Goal: Task Accomplishment & Management: Use online tool/utility

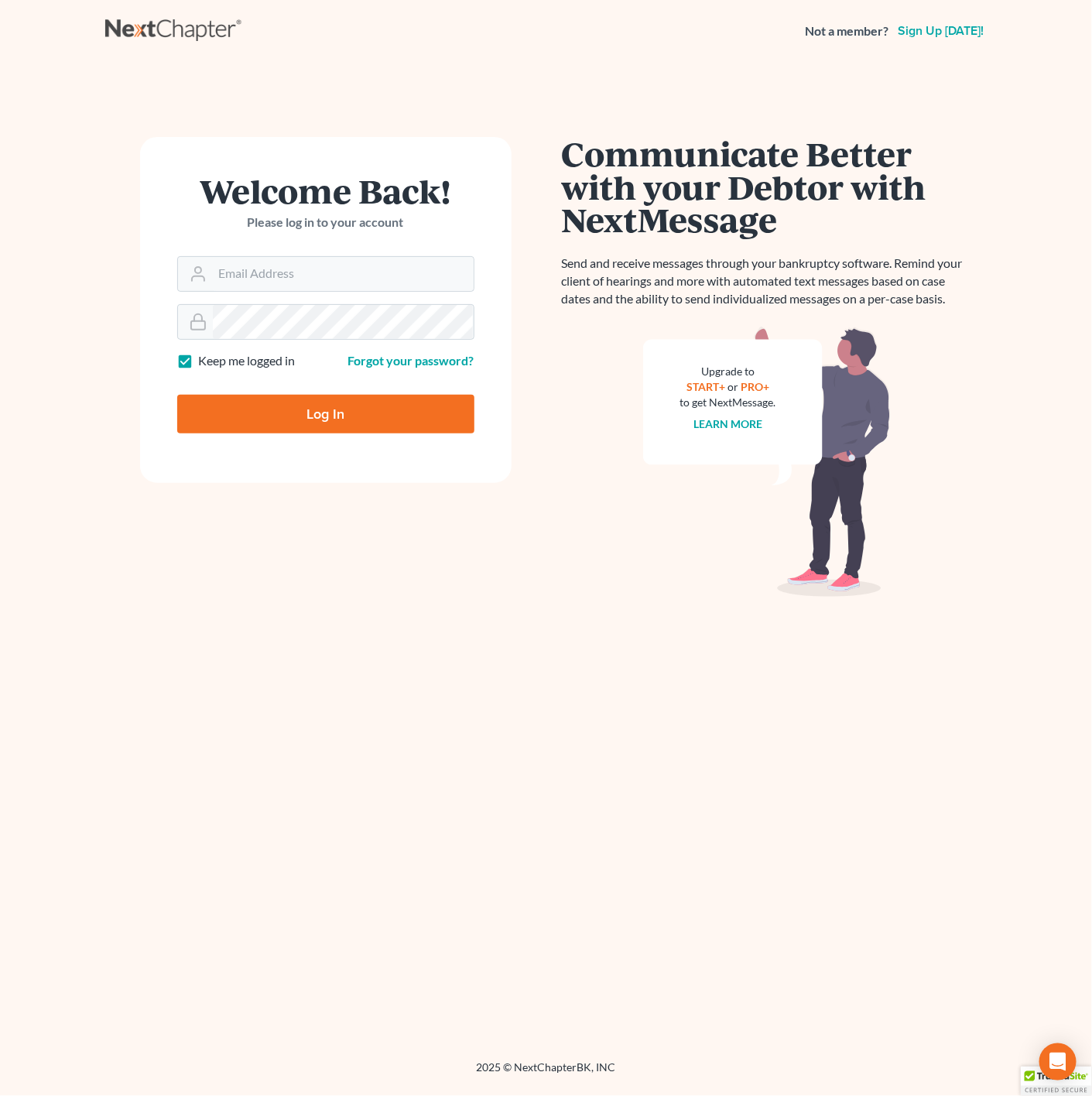
click at [685, 648] on div "Communicate Better with your Debtor with NextMessage Send and receive messages …" at bounding box center [766, 554] width 411 height 835
click at [361, 275] on input "Email Address" at bounding box center [343, 274] width 260 height 34
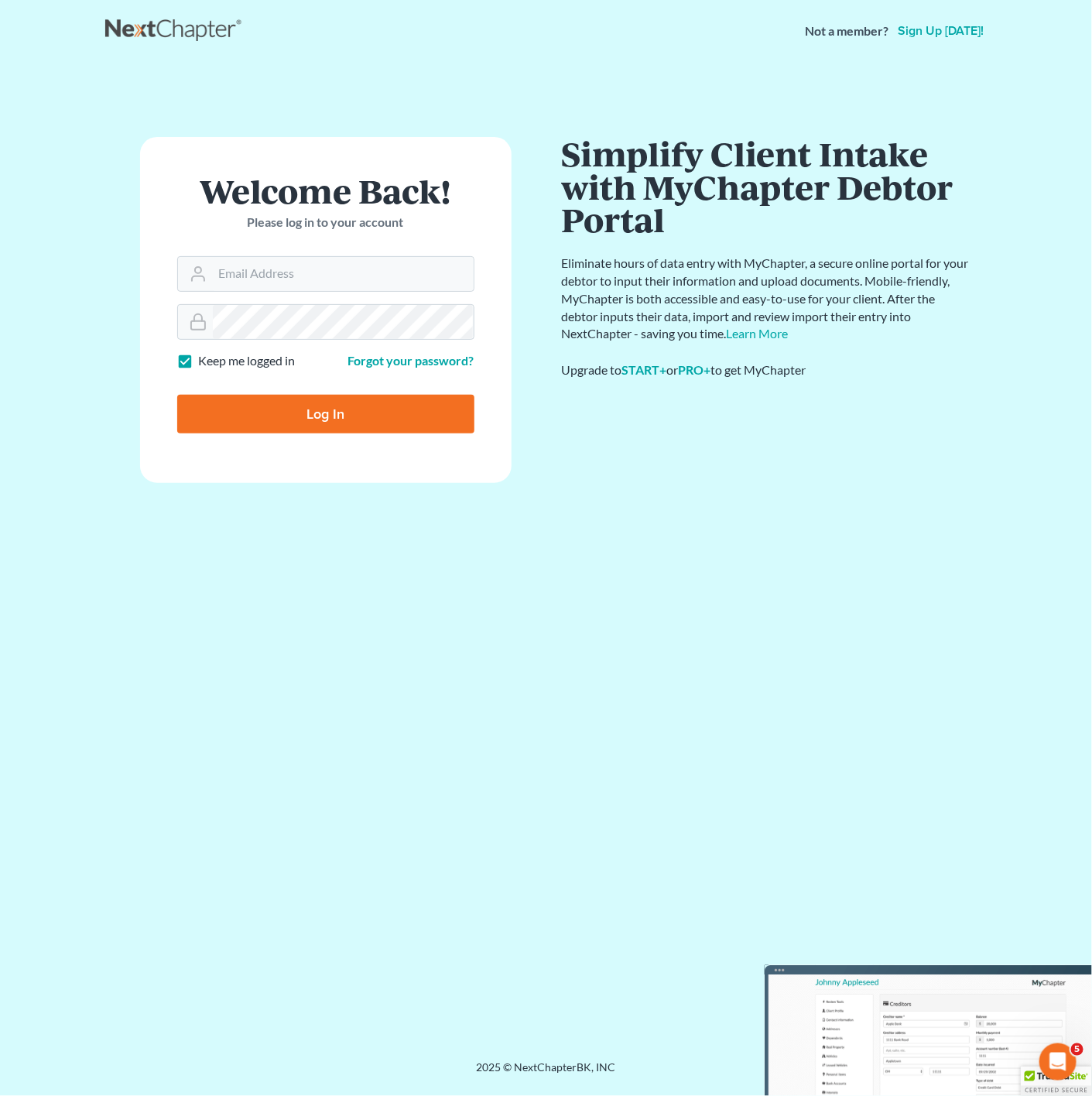
click at [587, 75] on div "Welcome Back! Please log in to your account Email Address Password Keep me logg…" at bounding box center [546, 542] width 882 height 960
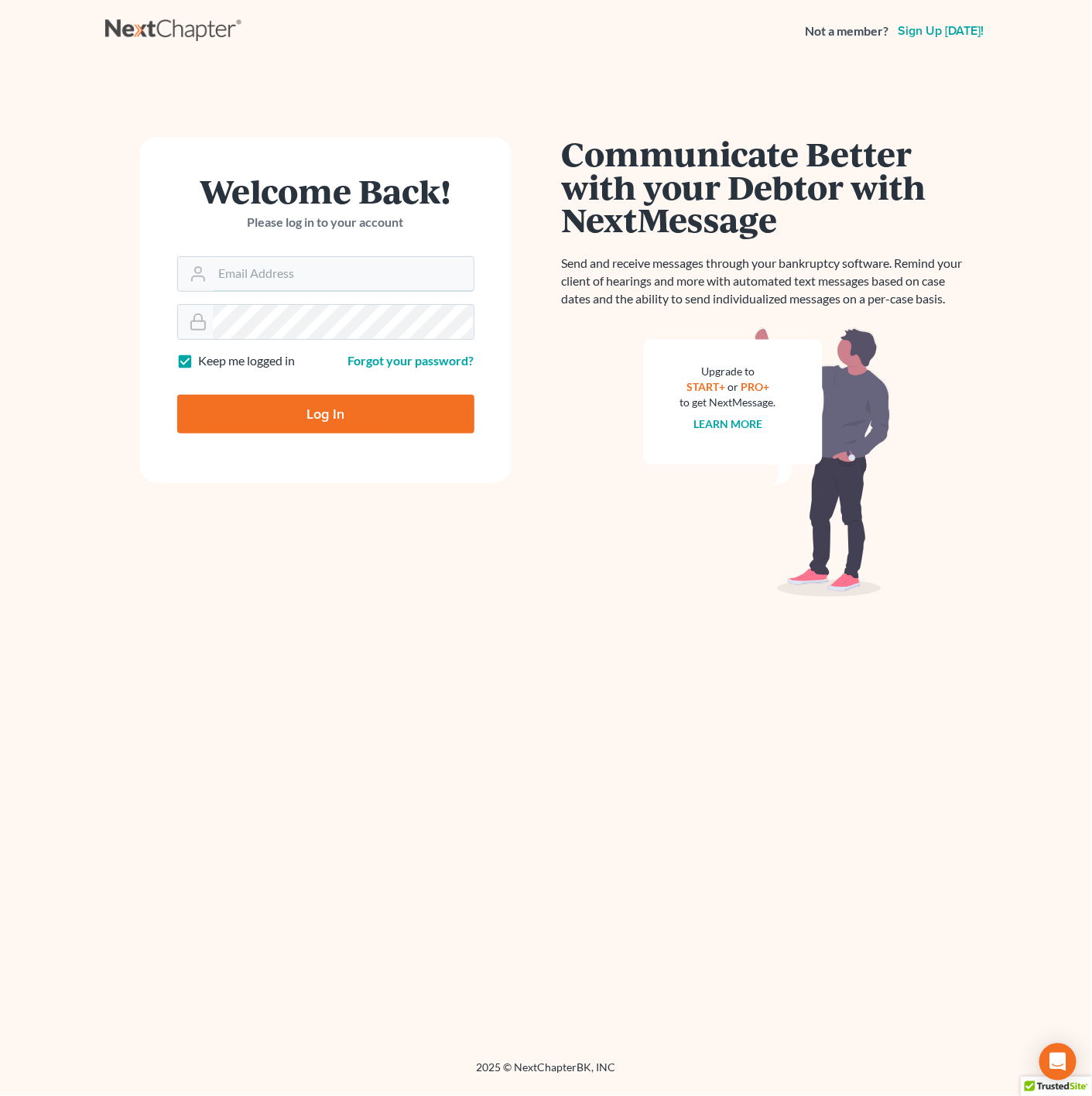
type input "[PERSON_NAME][EMAIL_ADDRESS][DOMAIN_NAME]"
click at [404, 419] on input "Log In" at bounding box center [326, 413] width 297 height 39
type input "Thinking..."
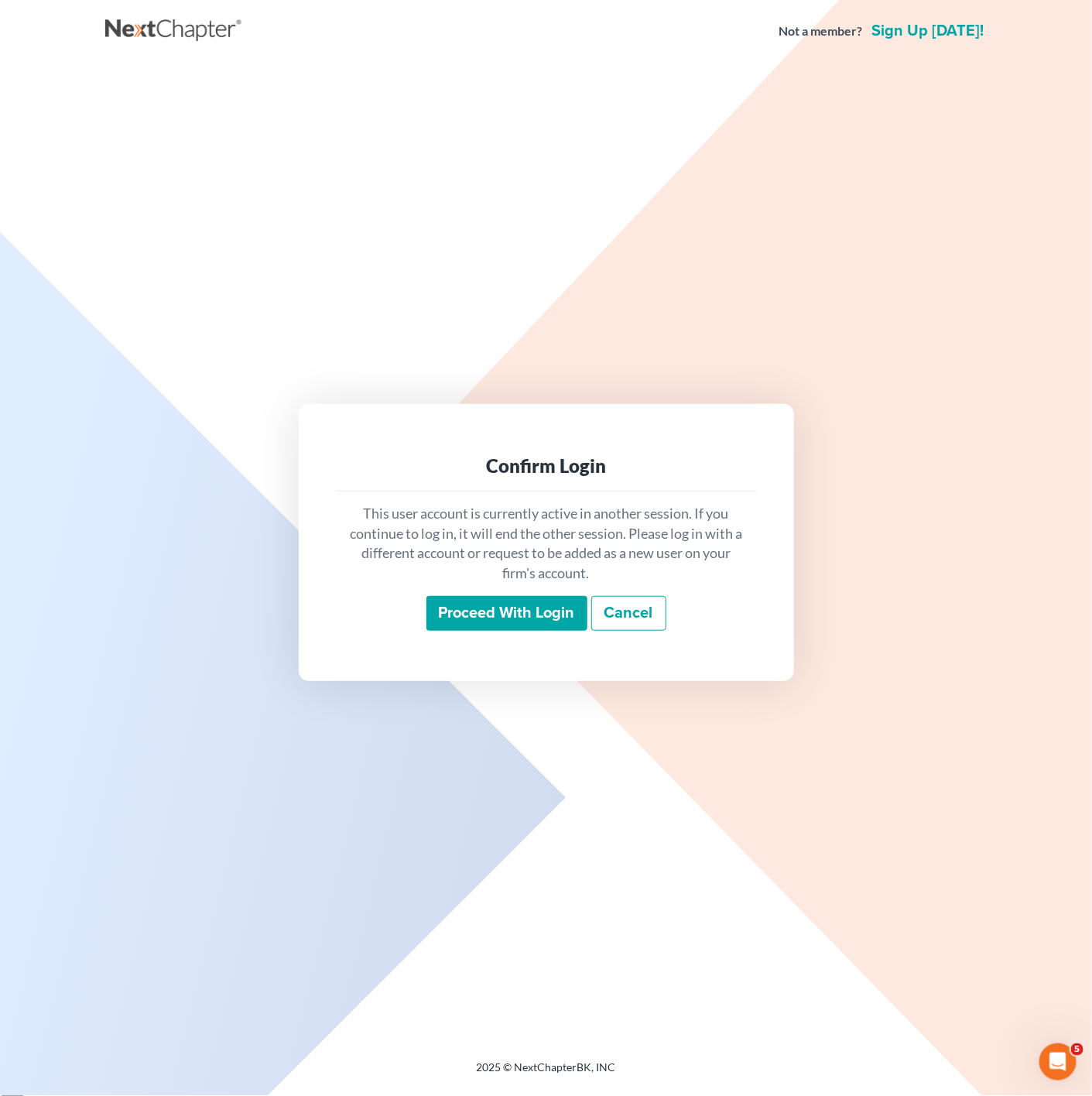
click at [509, 622] on input "Proceed with login" at bounding box center [507, 614] width 161 height 36
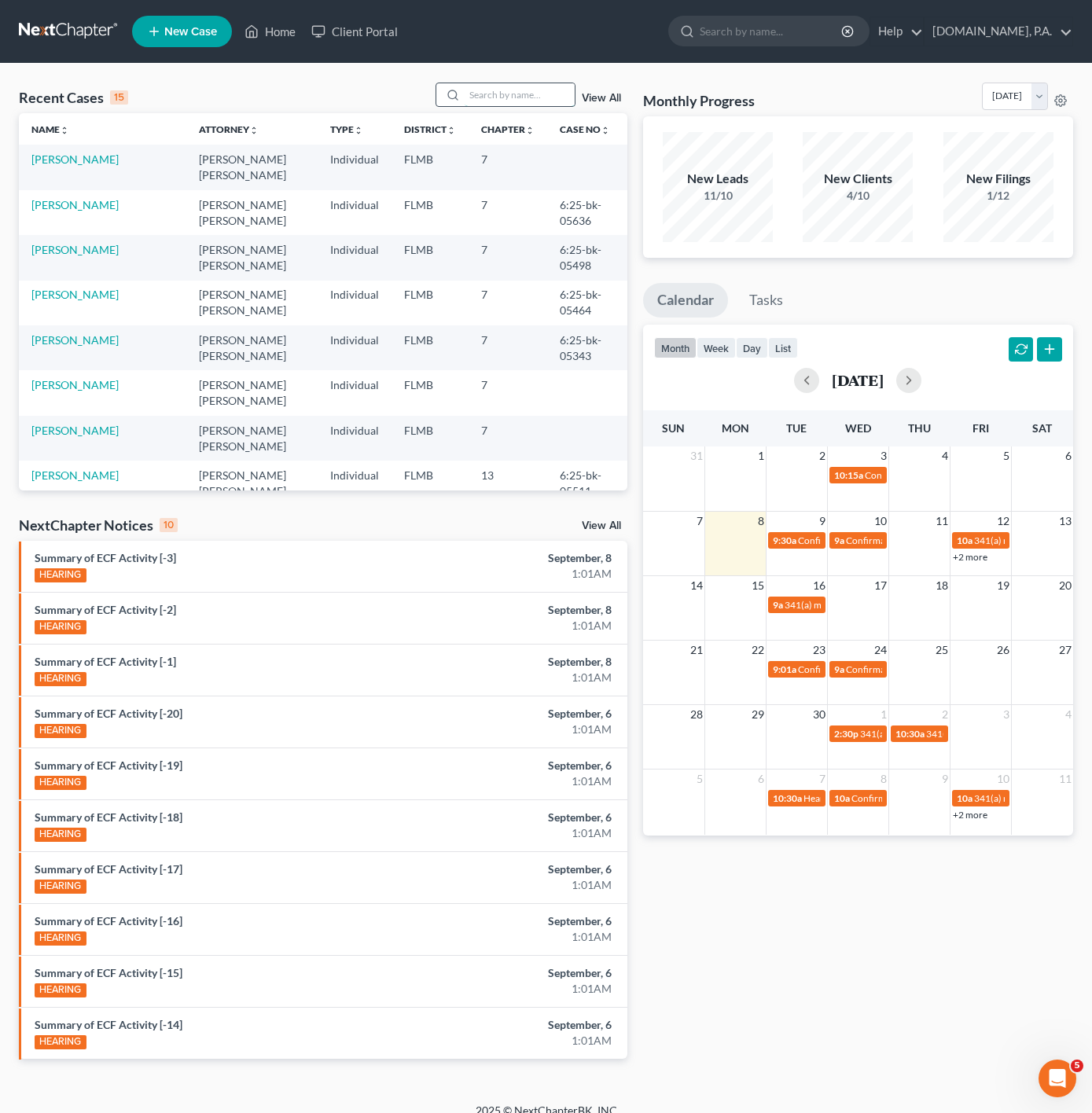
click at [496, 92] on input "search" at bounding box center [520, 95] width 110 height 23
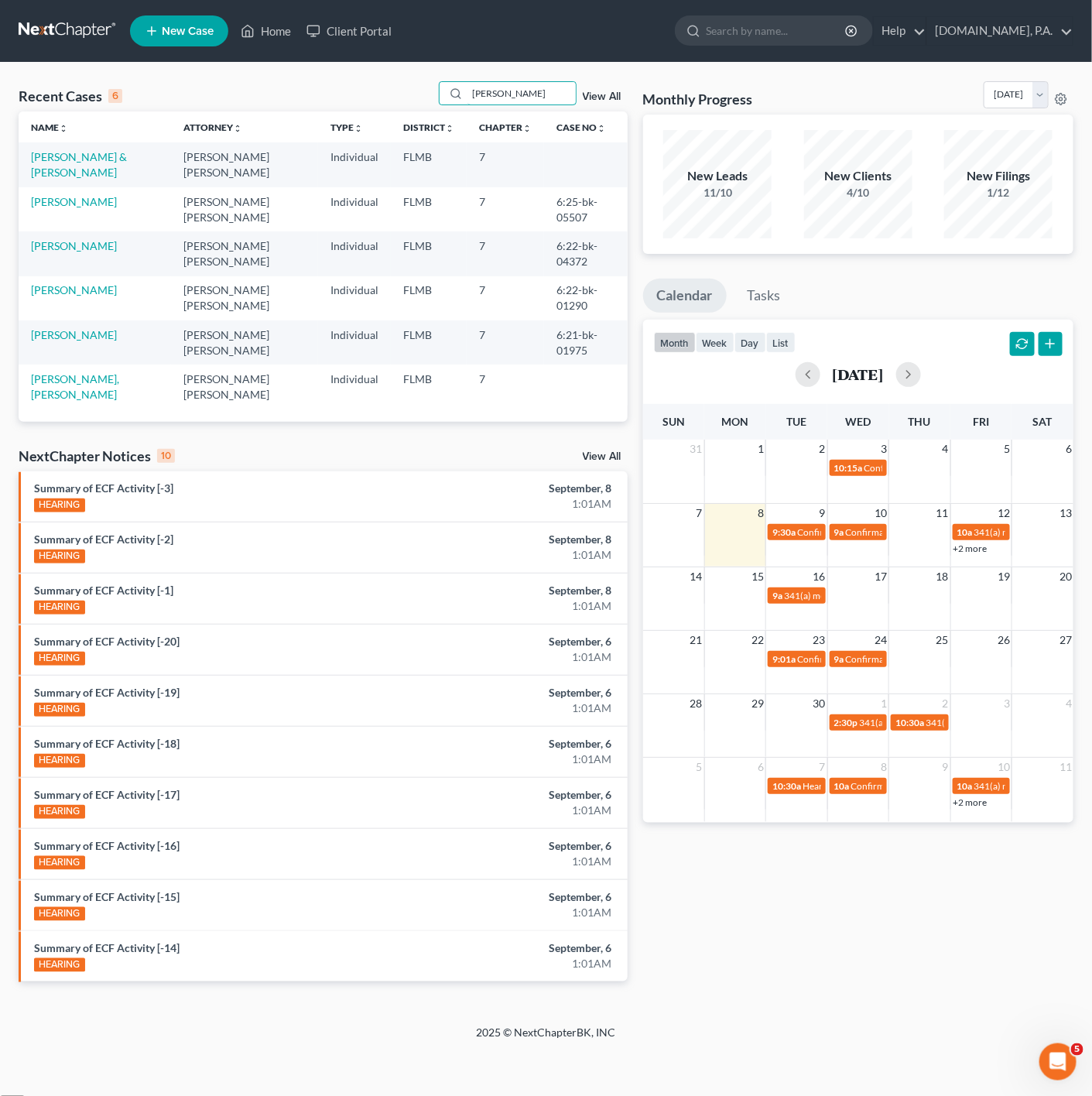
type input "ERIC"
click at [117, 148] on td "Wrigley, Eric & Tiffany" at bounding box center [95, 164] width 153 height 44
click at [116, 148] on td "Wrigley, Eric & Tiffany" at bounding box center [95, 164] width 153 height 44
click at [103, 151] on link "Wrigley, Eric & Tiffany" at bounding box center [79, 164] width 96 height 28
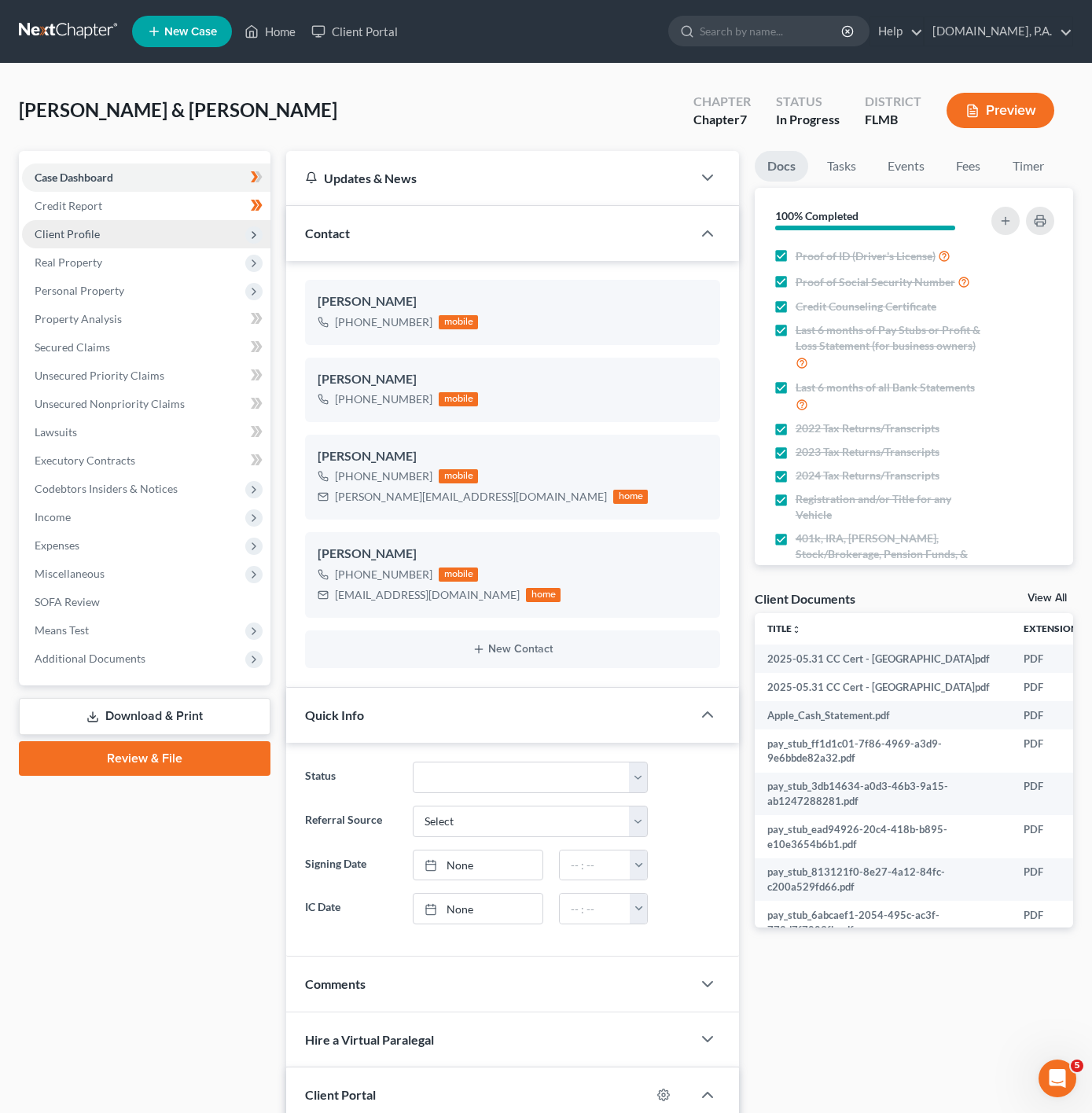
click at [215, 224] on span "Client Profile" at bounding box center [146, 235] width 248 height 29
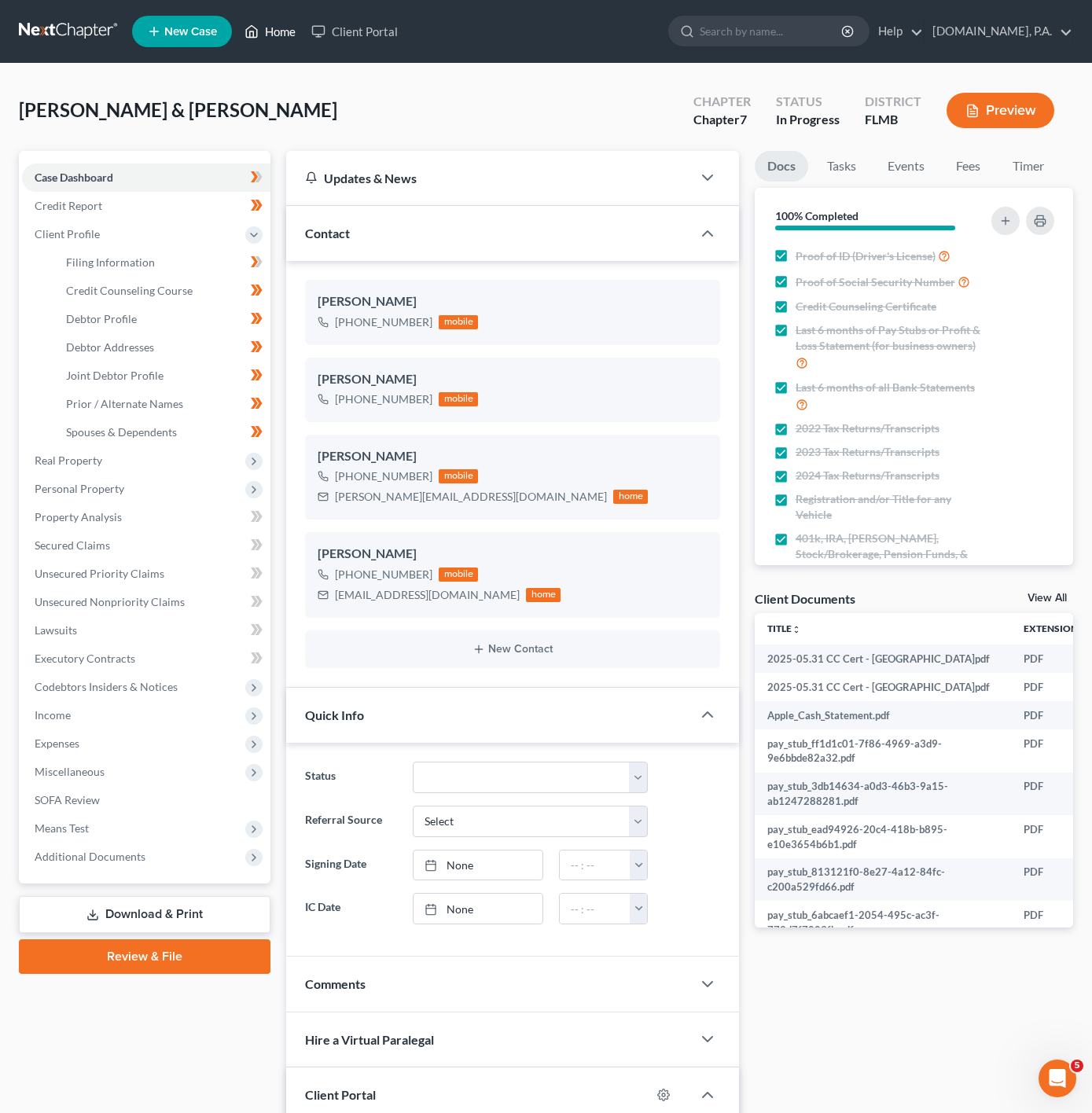
click at [247, 27] on icon at bounding box center [251, 32] width 14 height 19
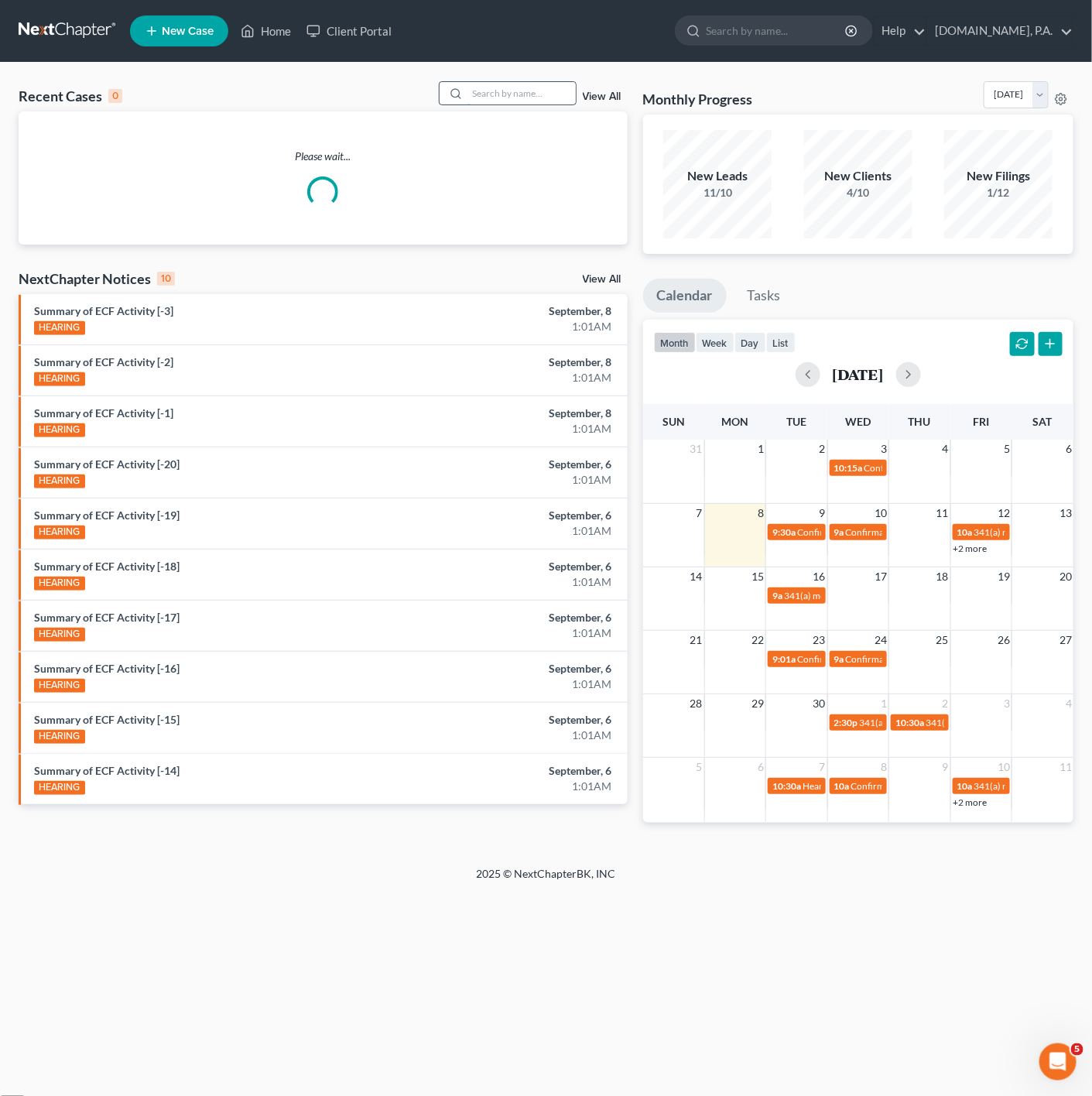
click at [526, 88] on input "search" at bounding box center [521, 93] width 109 height 23
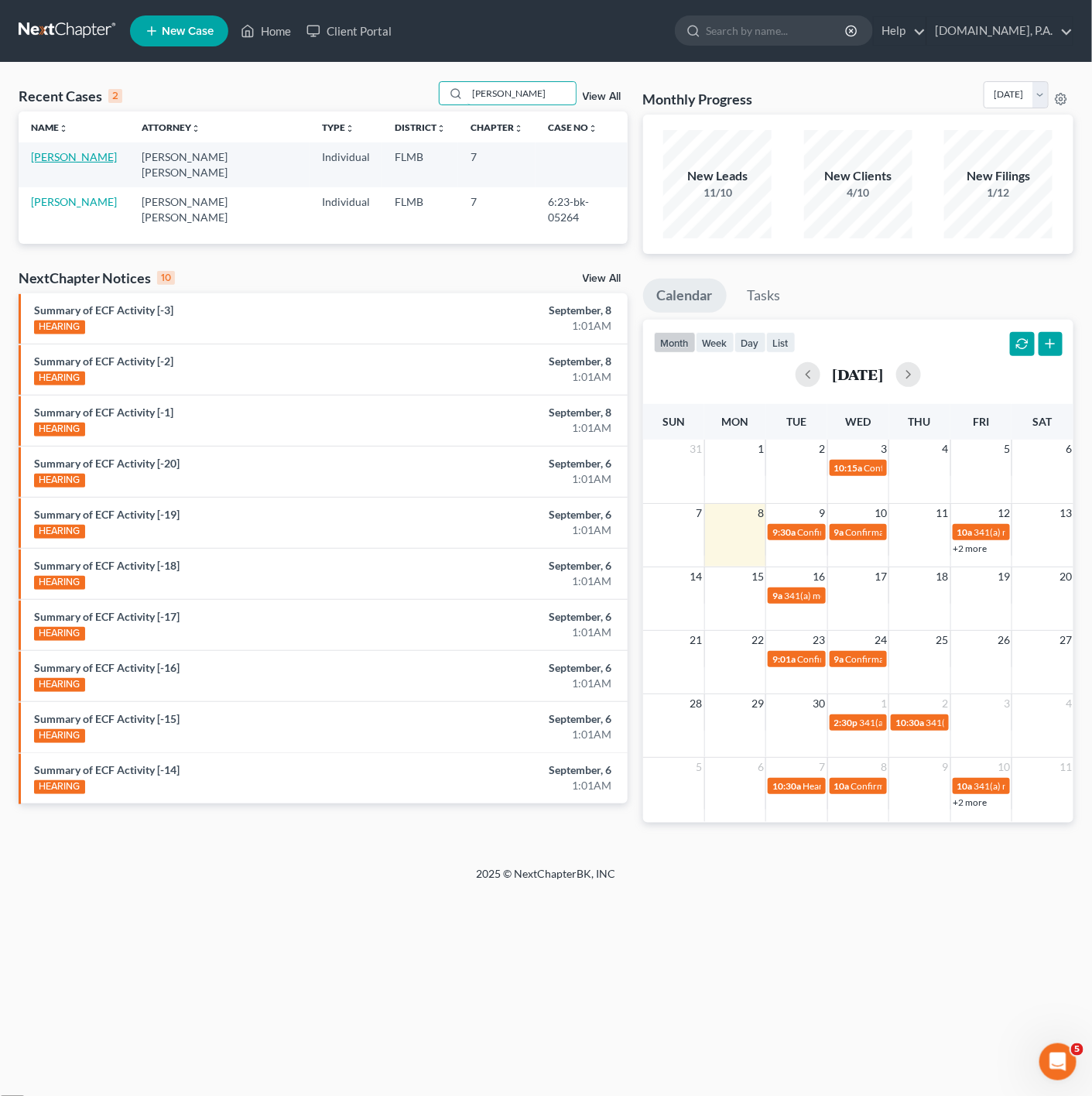
type input "POPE"
click at [42, 159] on link "Pope, Ann" at bounding box center [74, 157] width 86 height 13
